Goal: Information Seeking & Learning: Learn about a topic

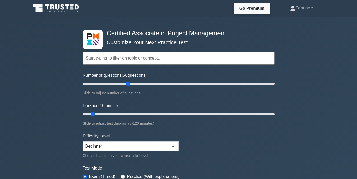
drag, startPoint x: 90, startPoint y: 84, endPoint x: 128, endPoint y: 90, distance: 38.5
type input "50"
click at [128, 87] on input "Number of questions: 50 questions" at bounding box center [179, 84] width 192 height 6
drag, startPoint x: 91, startPoint y: 113, endPoint x: 138, endPoint y: 111, distance: 46.6
type input "40"
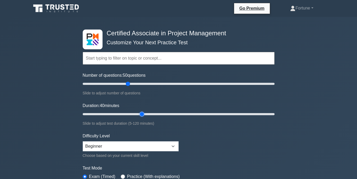
click at [138, 111] on input "Duration: 40 minutes" at bounding box center [179, 114] width 192 height 6
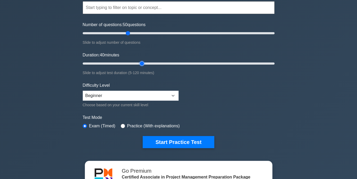
scroll to position [51, 0]
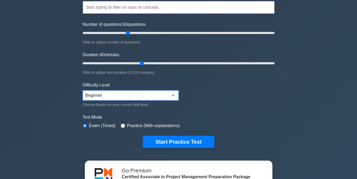
click at [109, 95] on select "Beginner Intermediate Expert" at bounding box center [131, 96] width 96 height 10
select select "expert"
click at [83, 91] on select "Beginner Intermediate Expert" at bounding box center [131, 96] width 96 height 10
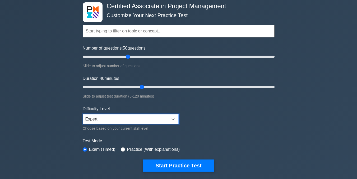
scroll to position [21, 0]
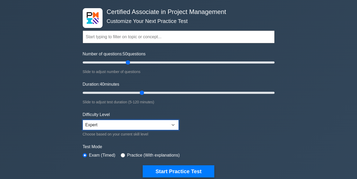
click at [163, 125] on select "Beginner Intermediate Expert" at bounding box center [131, 125] width 96 height 10
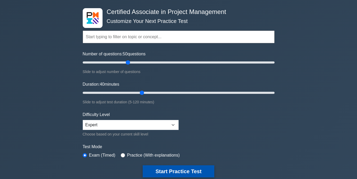
click at [184, 170] on button "Start Practice Test" at bounding box center [178, 172] width 71 height 12
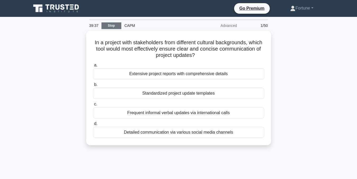
click at [107, 23] on link "Stop" at bounding box center [111, 25] width 20 height 7
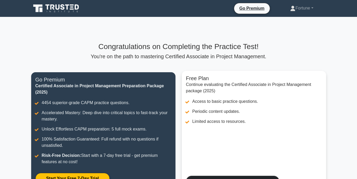
scroll to position [104, 0]
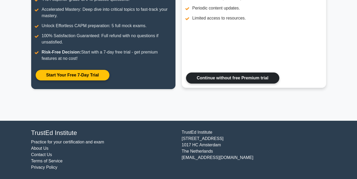
click at [208, 81] on link "Continue without free Premium trial" at bounding box center [232, 78] width 93 height 11
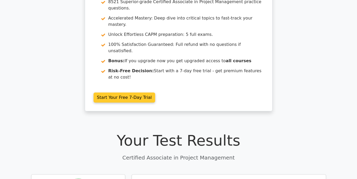
scroll to position [60, 0]
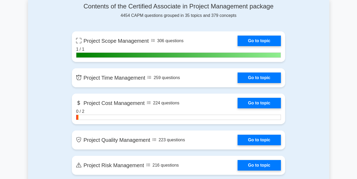
scroll to position [364, 0]
